Goal: Download file/media

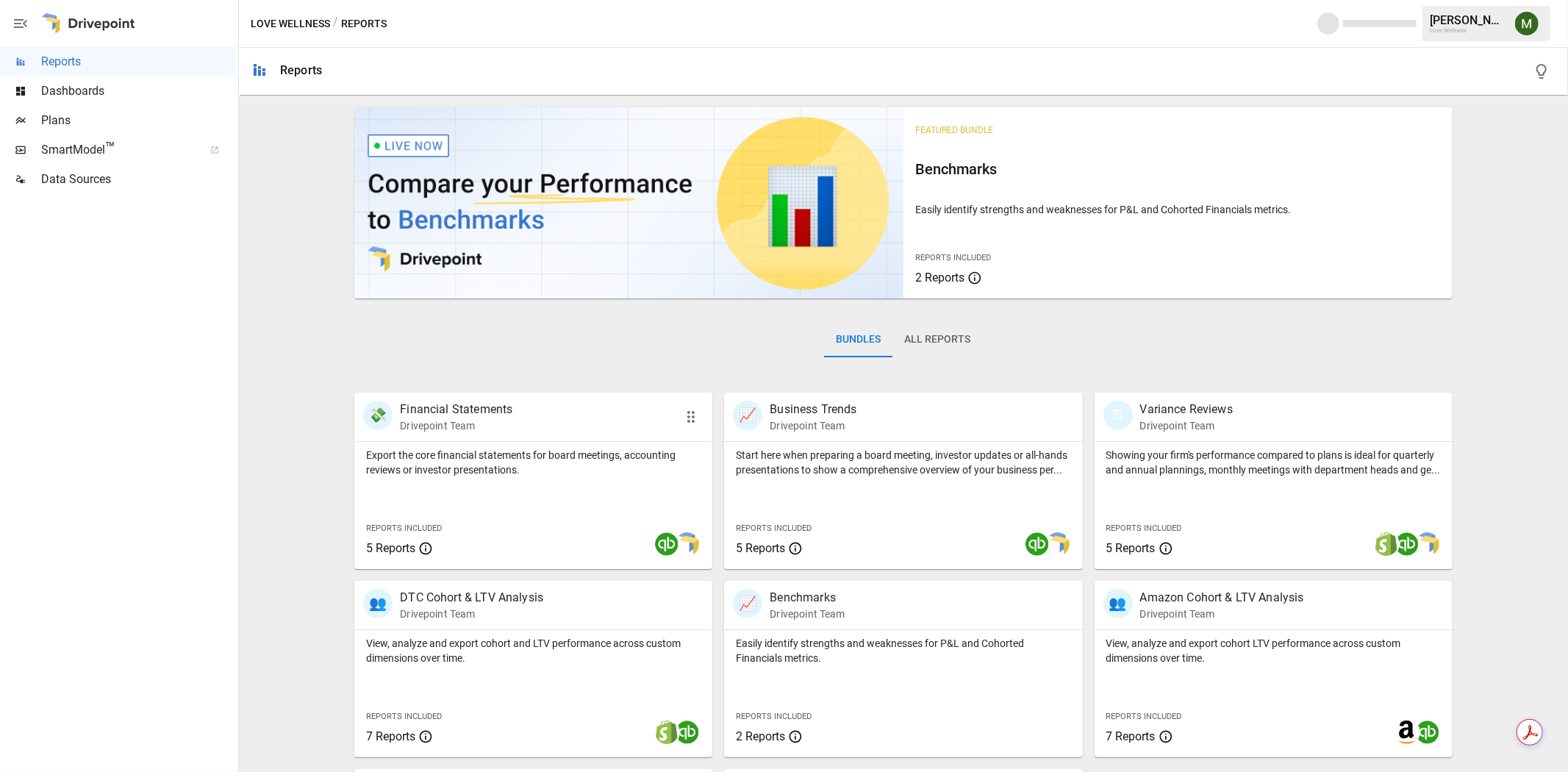
scroll to position [179, 0]
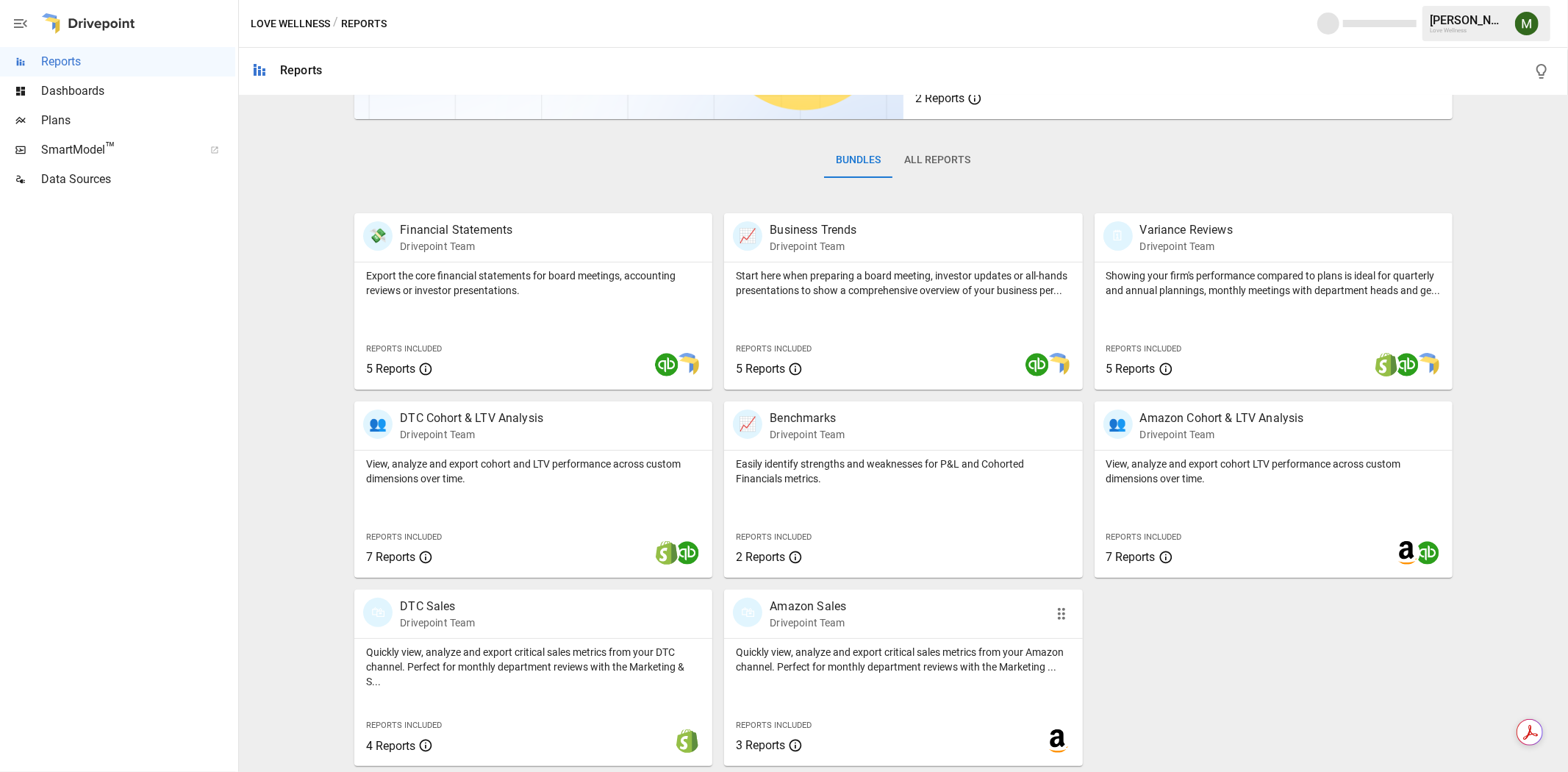
click at [780, 593] on div "🛍 Amazon Sales Drivepoint Team" at bounding box center [903, 613] width 358 height 49
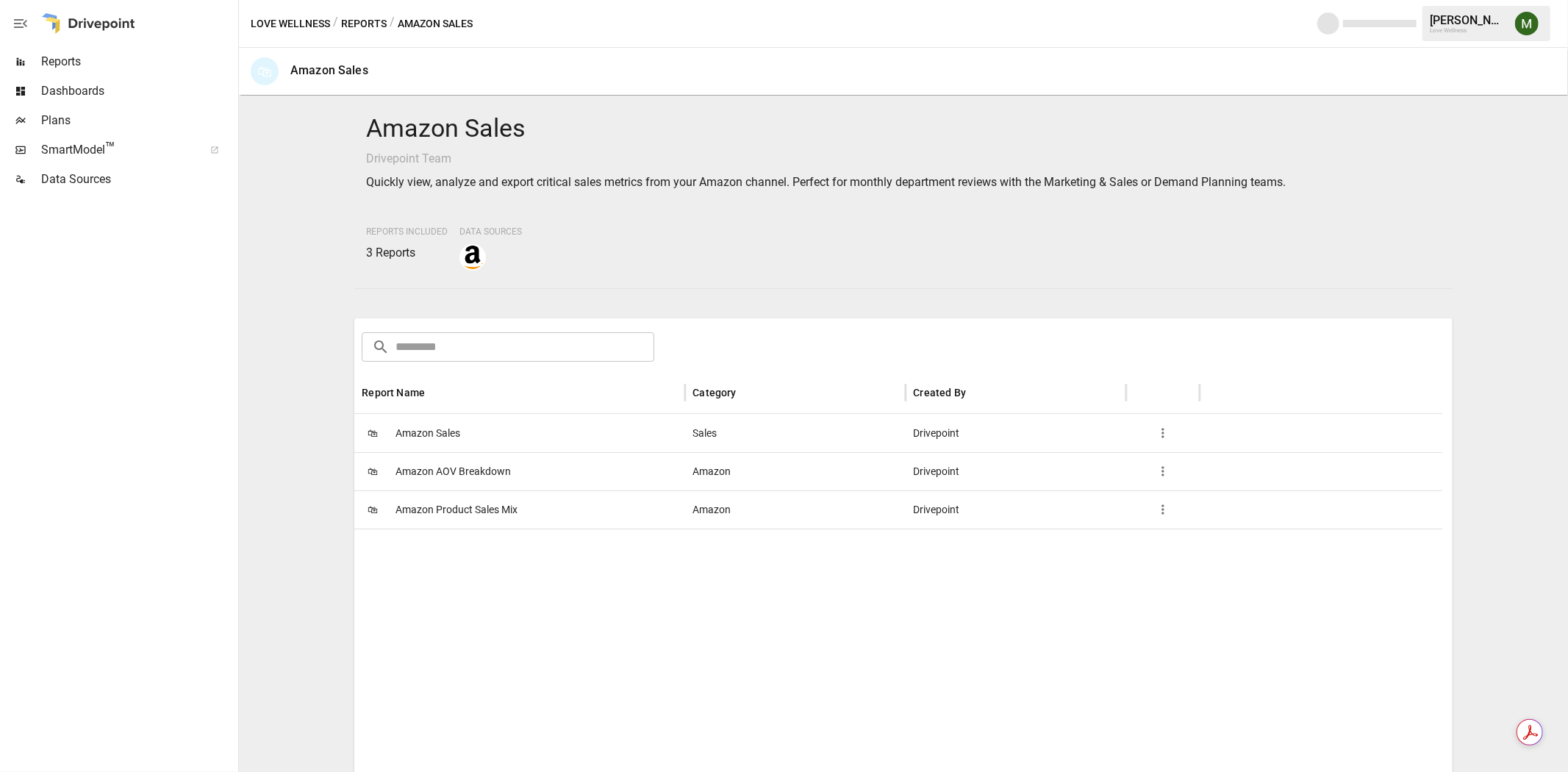
click at [437, 510] on span "Amazon Product Sales Mix" at bounding box center [456, 510] width 122 height 37
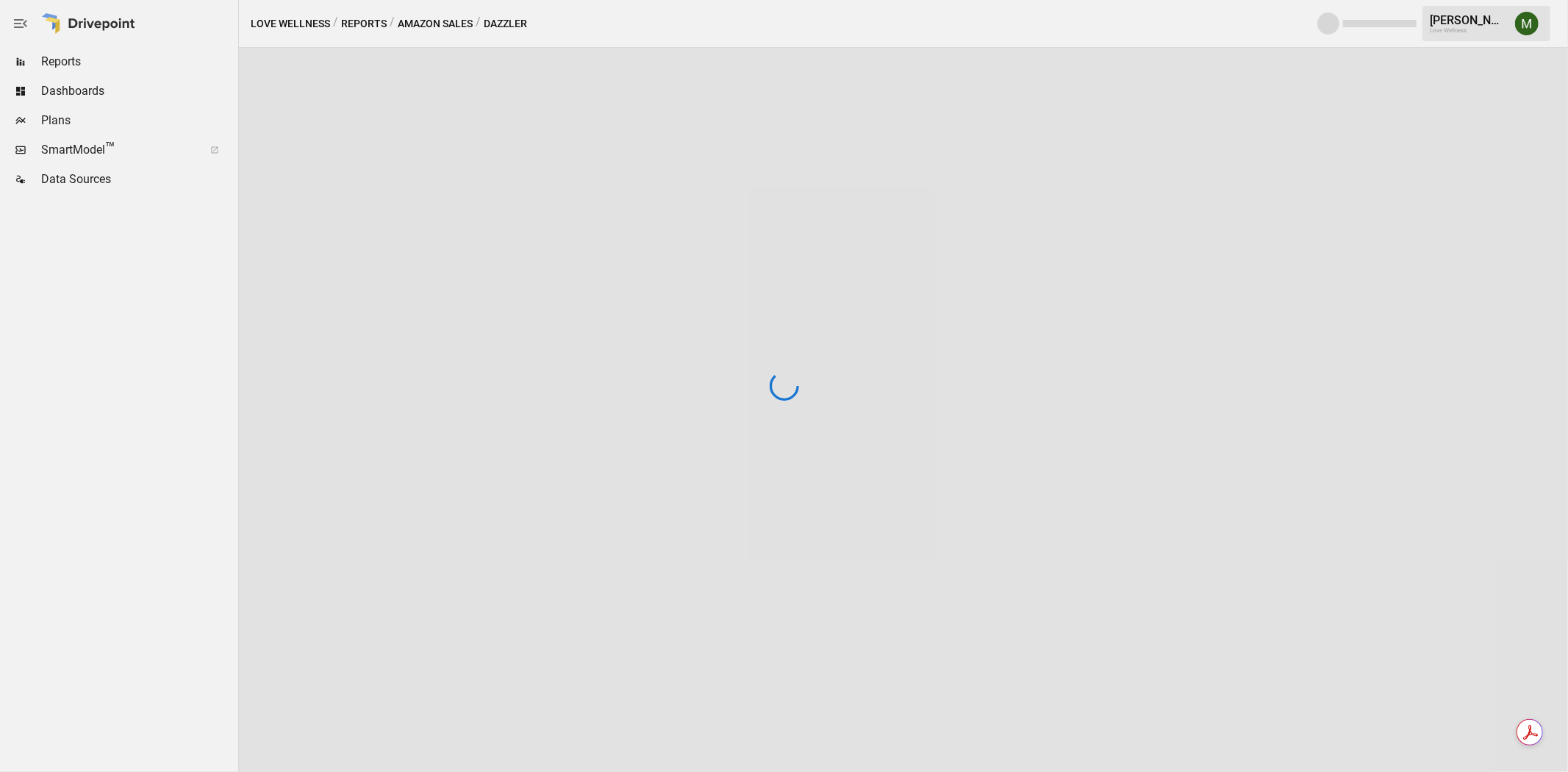
click at [437, 510] on div at bounding box center [784, 386] width 1568 height 772
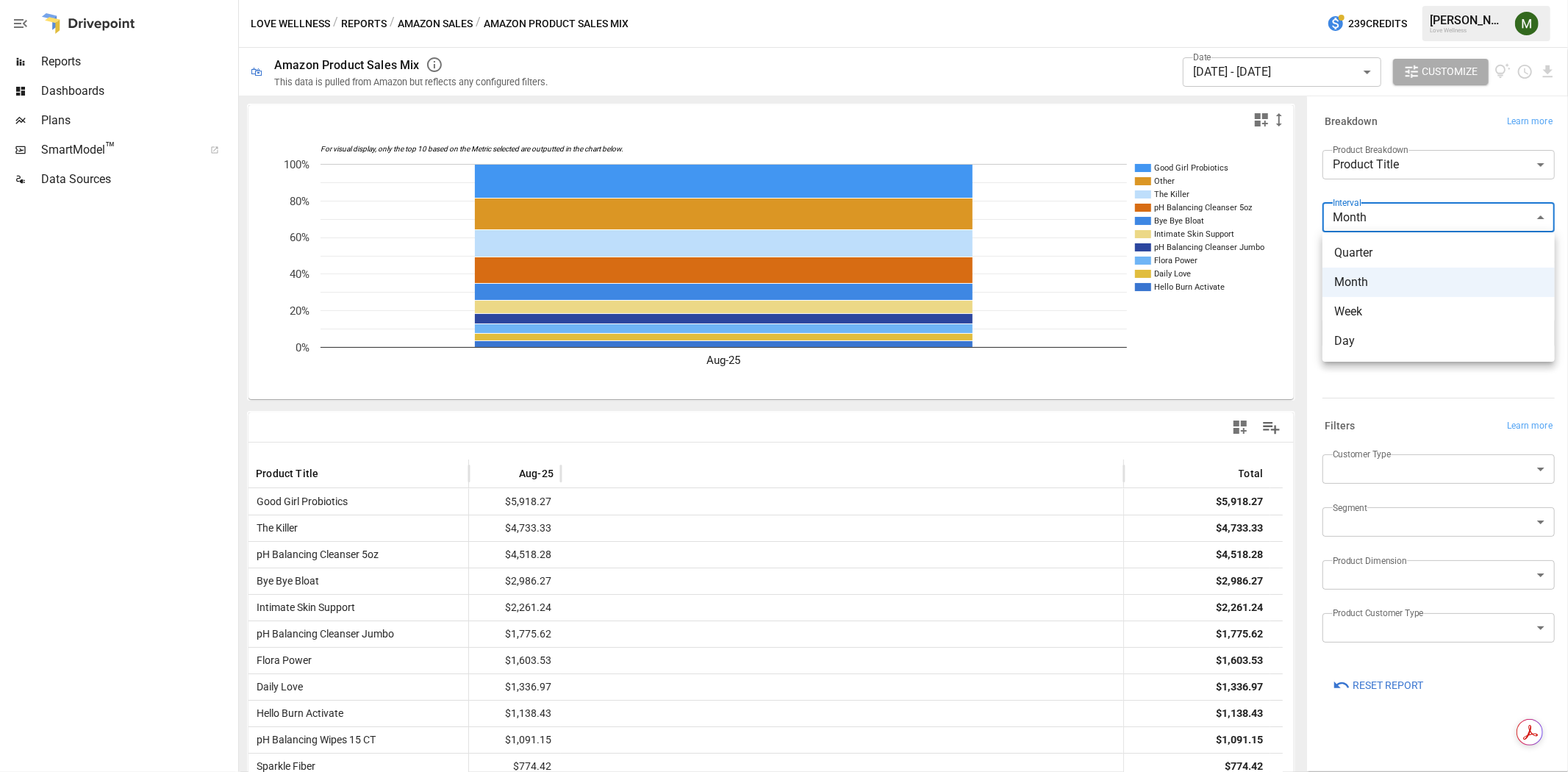
click at [1380, 0] on body "Reports Dashboards Plans SmartModel ™ Data Sources Love Wellness / Reports / Am…" at bounding box center [784, 0] width 1568 height 0
click at [1372, 165] on div at bounding box center [784, 386] width 1568 height 772
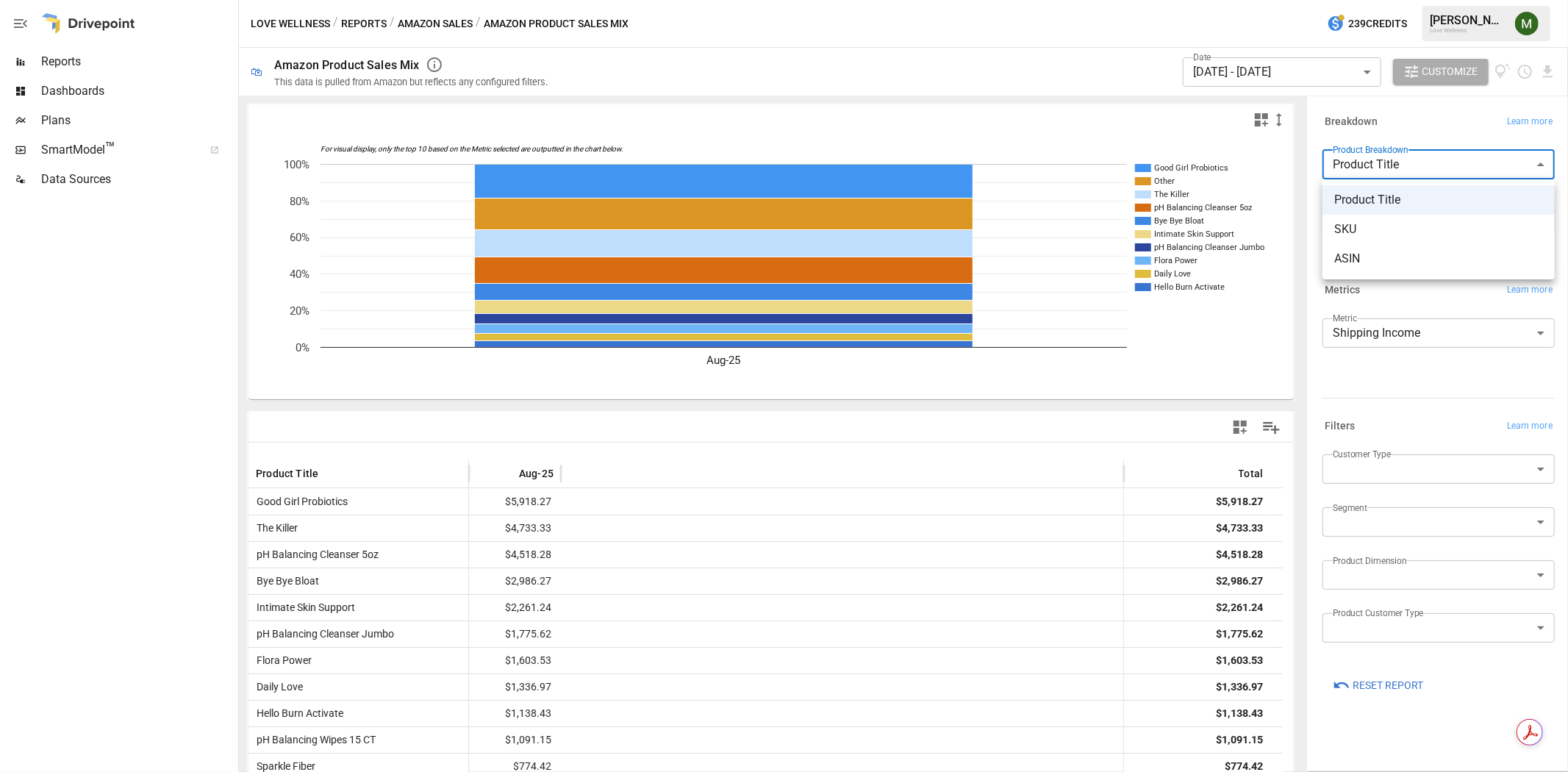
click at [1372, 0] on body "Reports Dashboards Plans SmartModel ™ Data Sources Love Wellness / Reports / Am…" at bounding box center [784, 0] width 1568 height 0
click at [1379, 231] on span "SKU" at bounding box center [1439, 229] width 209 height 18
type input "***"
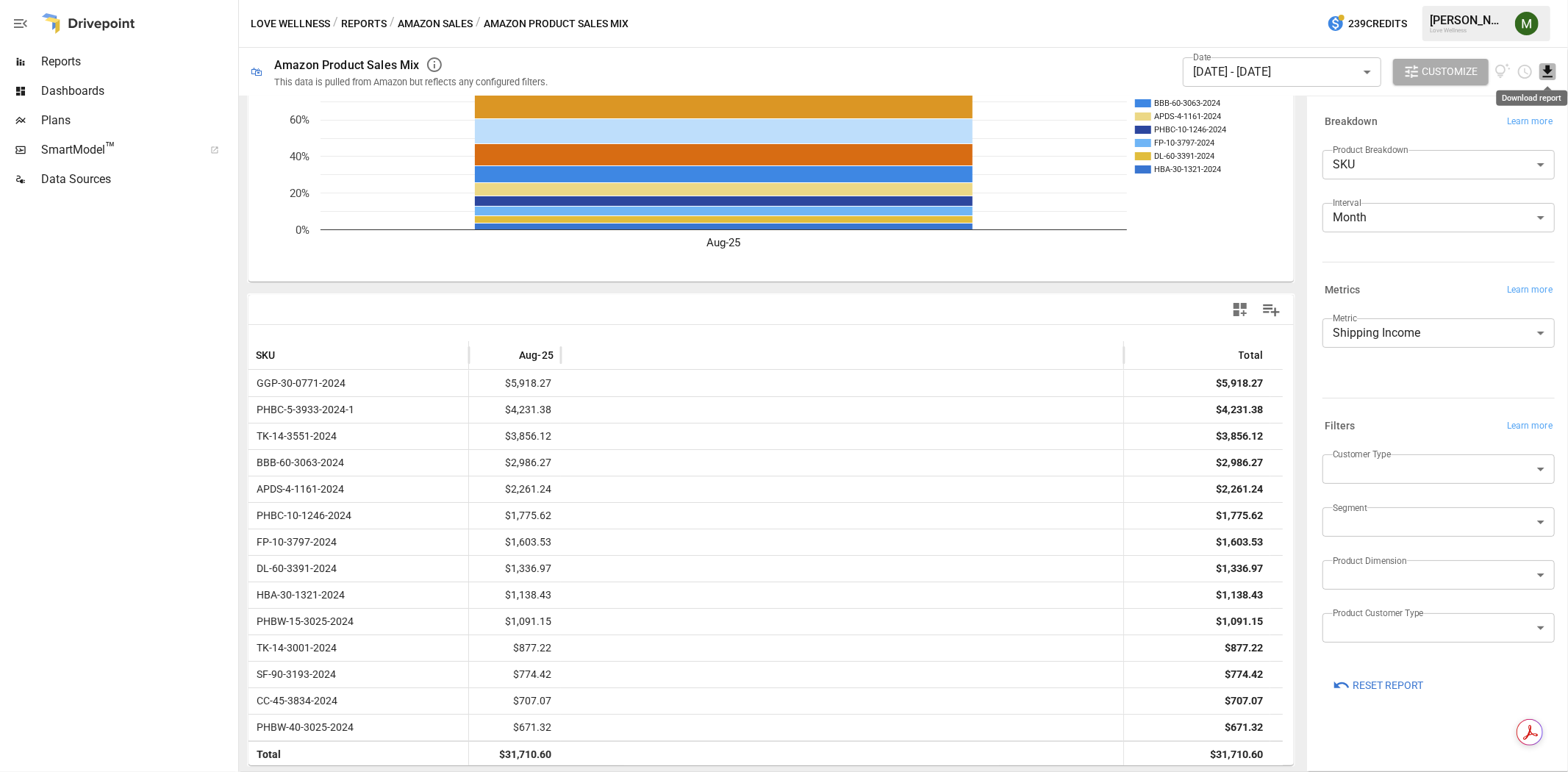
click at [1545, 73] on icon "Download report" at bounding box center [1547, 72] width 17 height 17
click at [1496, 128] on li "Download as CSV" at bounding box center [1498, 130] width 117 height 29
